Goal: Information Seeking & Learning: Learn about a topic

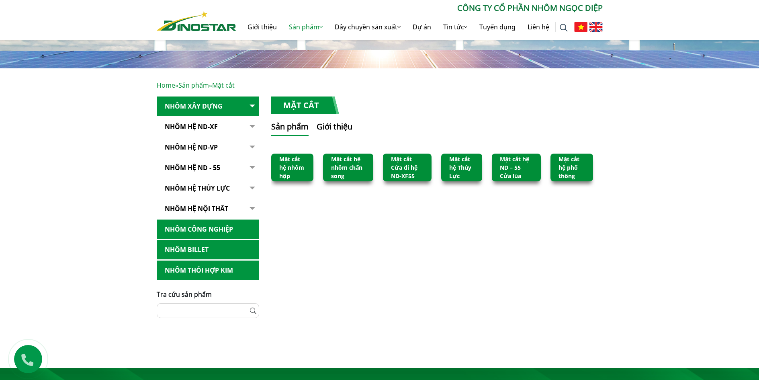
scroll to position [119, 0]
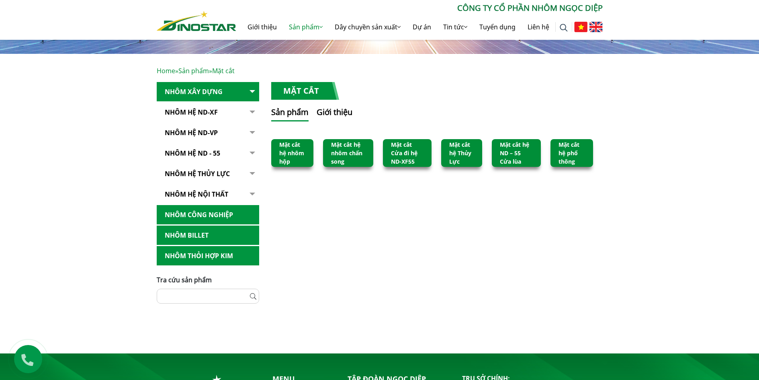
click at [293, 154] on link "Mặt cắt hệ nhôm hộp" at bounding box center [291, 153] width 25 height 25
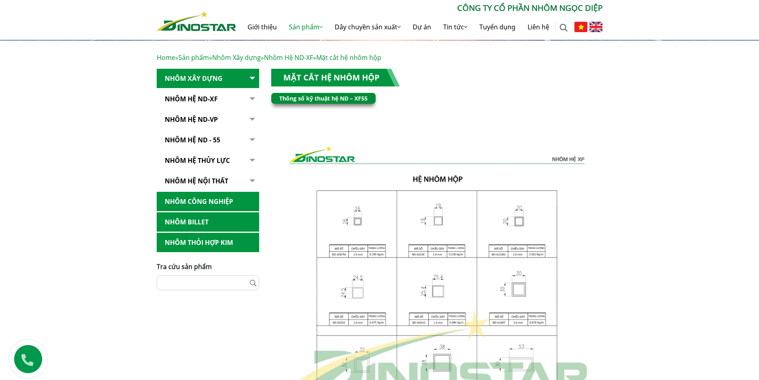
scroll to position [121, 0]
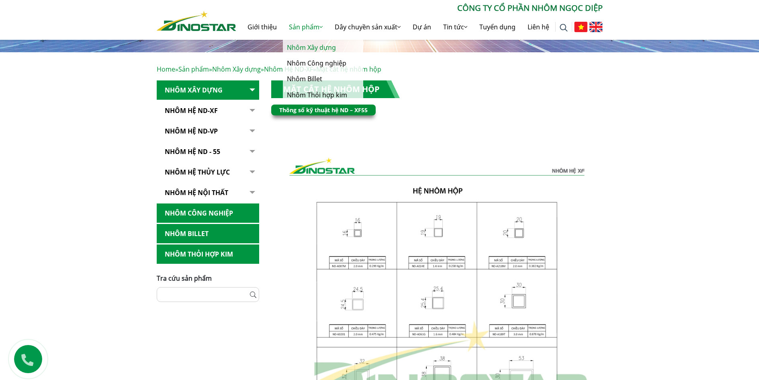
click at [307, 45] on link "Nhôm Xây dựng" at bounding box center [323, 48] width 80 height 16
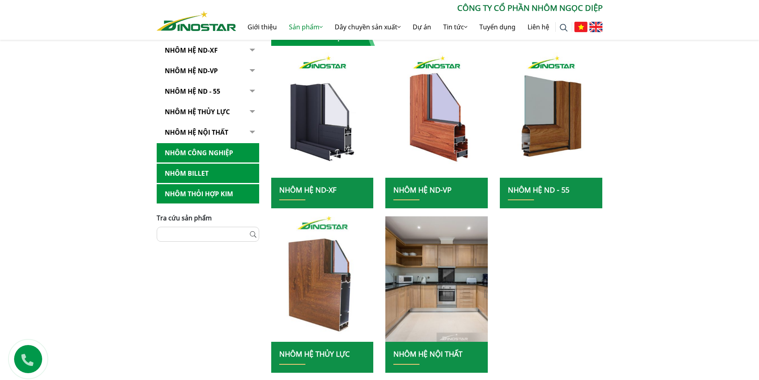
scroll to position [174, 0]
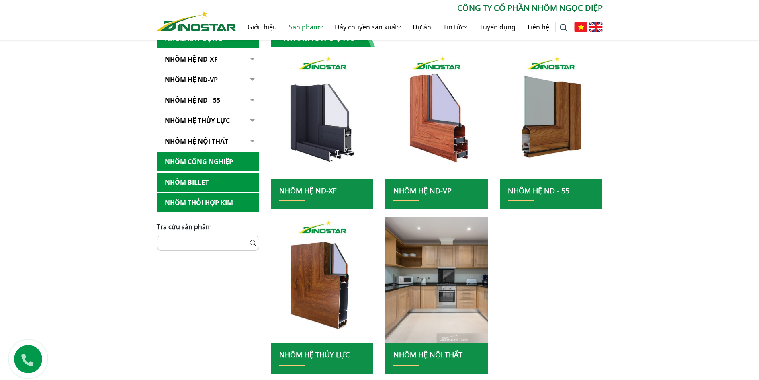
click at [252, 141] on button "button" at bounding box center [251, 141] width 16 height 20
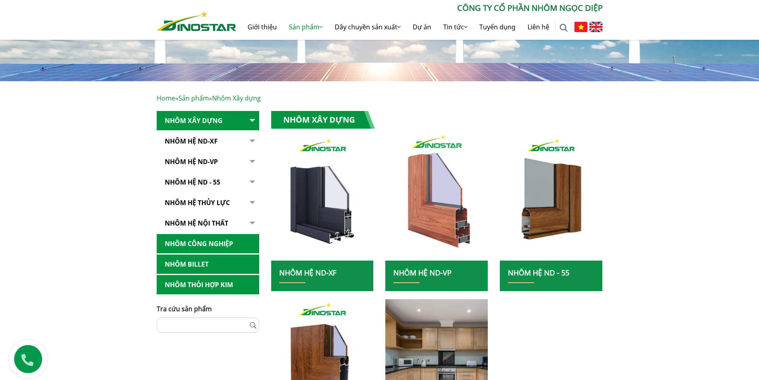
scroll to position [0, 0]
